Goal: Find specific page/section: Find specific page/section

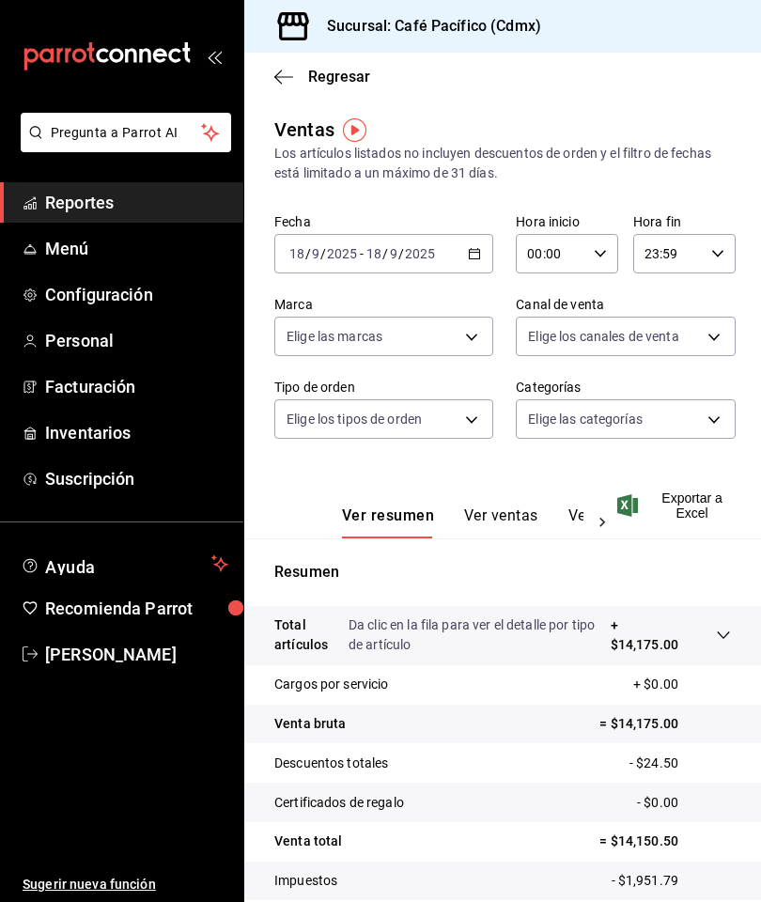
click at [154, 221] on link "Reportes" at bounding box center [121, 202] width 243 height 40
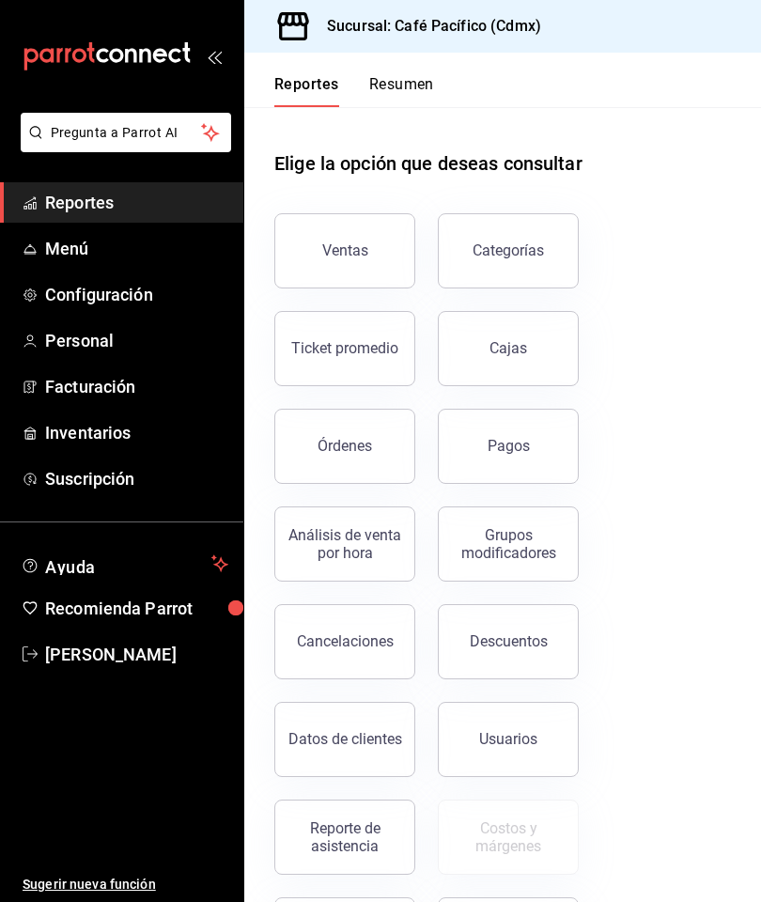
click at [148, 219] on link "Reportes" at bounding box center [121, 202] width 243 height 40
click at [369, 247] on button "Ventas" at bounding box center [345, 250] width 141 height 75
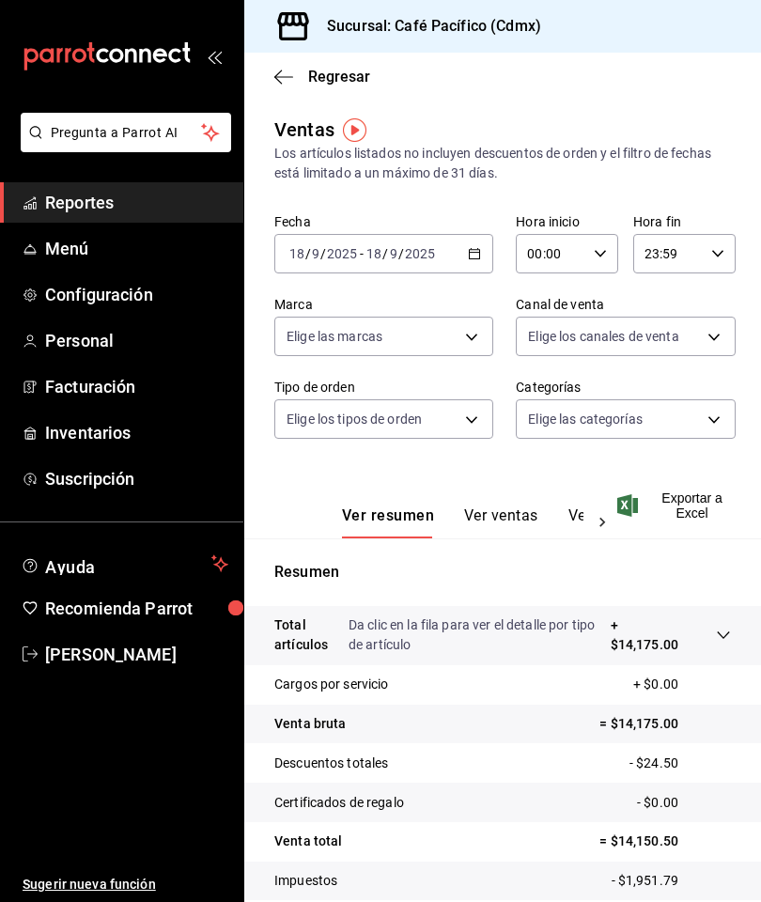
click at [174, 200] on span "Reportes" at bounding box center [136, 202] width 183 height 25
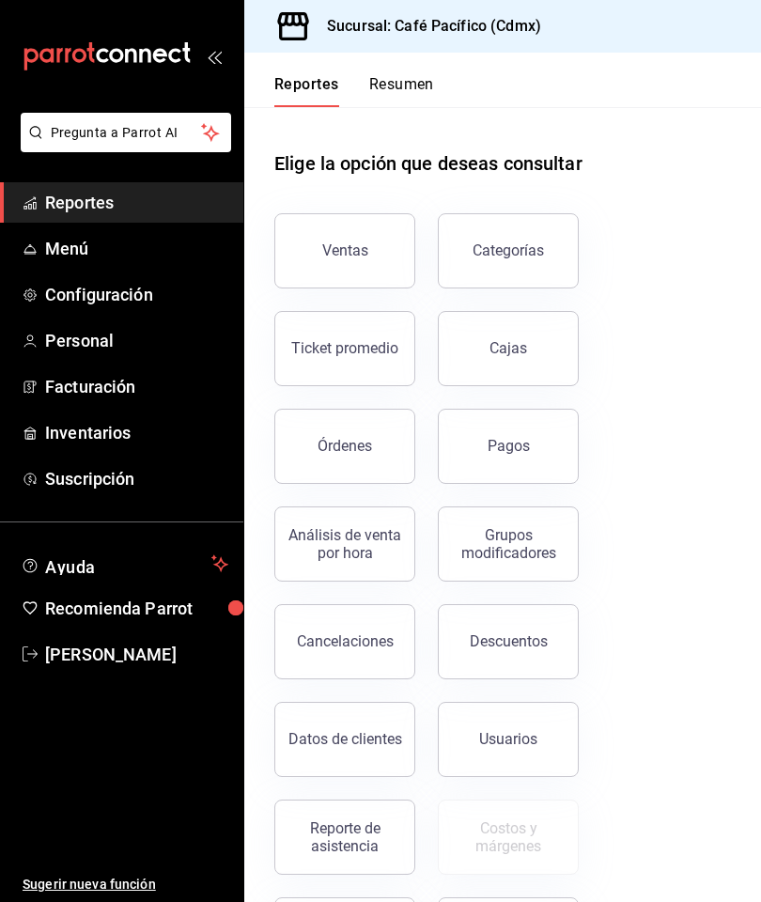
click at [543, 423] on button "Pagos" at bounding box center [508, 446] width 141 height 75
